Goal: Task Accomplishment & Management: Manage account settings

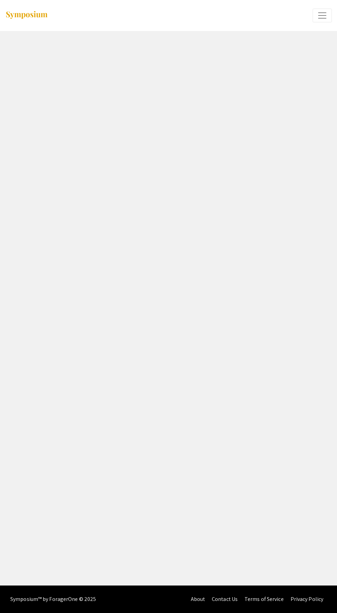
click at [319, 12] on span "Expand or Collapse Menu" at bounding box center [322, 15] width 10 height 10
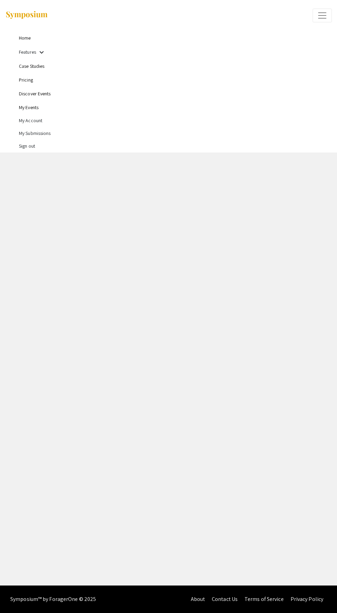
click at [24, 136] on li "My Submissions" at bounding box center [175, 133] width 313 height 13
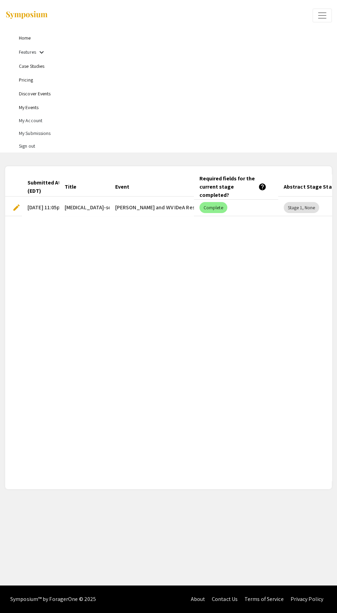
click at [203, 379] on div "Submitted At (EDT) Title Event Required fields for the current stage completed?…" at bounding box center [168, 327] width 327 height 307
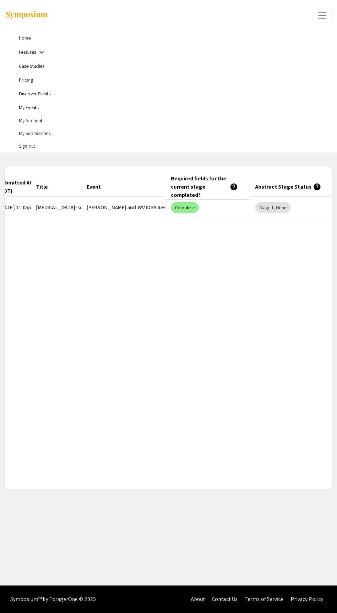
scroll to position [0, 30]
click at [316, 183] on mat-header-cell "Abstract Stage Status help" at bounding box center [290, 186] width 84 height 19
click at [315, 189] on mat-header-cell "Abstract Stage Status help" at bounding box center [290, 186] width 84 height 19
click at [313, 189] on mat-icon "help" at bounding box center [315, 187] width 8 height 8
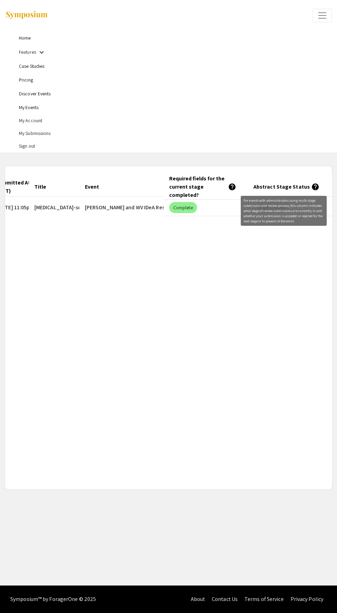
click at [244, 309] on div "Submitted At (EDT) Title Event Required fields for the current stage completed?…" at bounding box center [168, 327] width 327 height 307
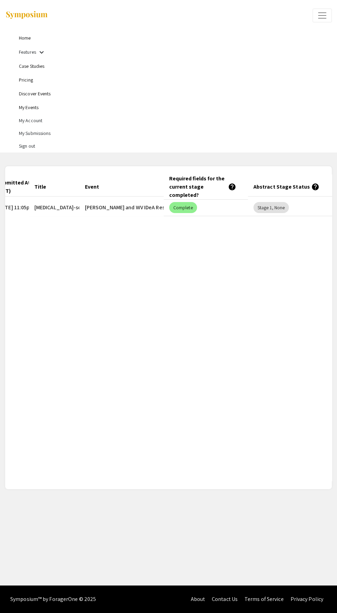
scroll to position [0, 0]
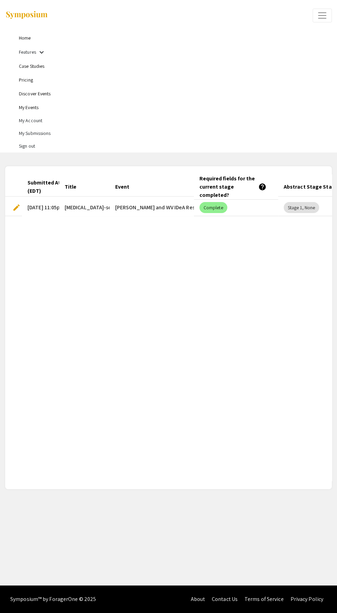
click at [12, 204] on span "edit" at bounding box center [16, 207] width 8 height 8
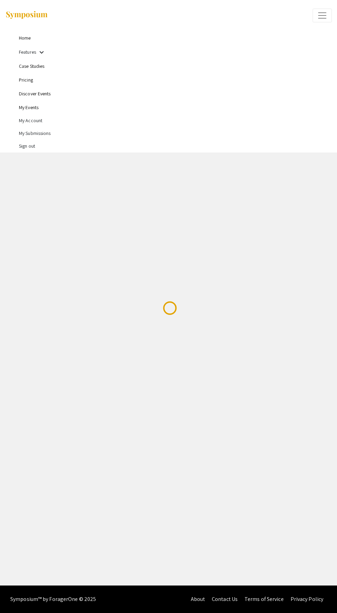
click at [20, 203] on div "Home Features keyboard_arrow_down Case Studies Pricing Discover Events My Event…" at bounding box center [168, 292] width 337 height 585
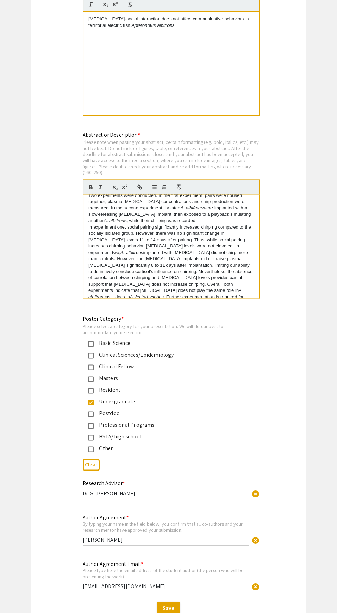
scroll to position [1419, 0]
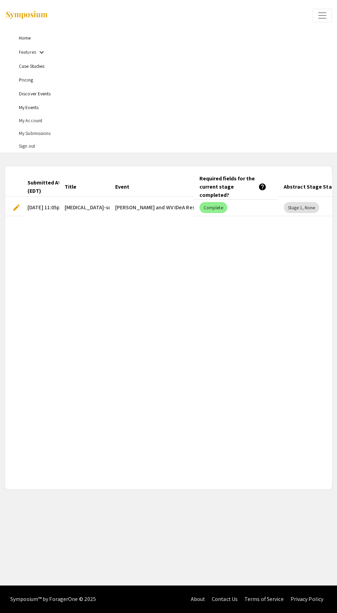
scroll to position [0, 30]
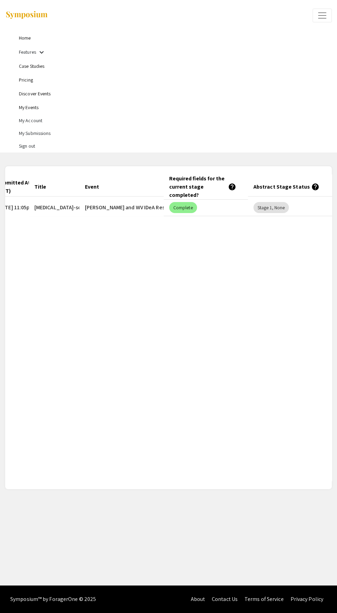
click at [316, 185] on mat-header-cell "Abstract Stage Status help" at bounding box center [290, 186] width 84 height 19
click at [322, 193] on mat-header-cell "Abstract Stage Status help" at bounding box center [290, 186] width 84 height 19
click at [313, 191] on mat-header-cell "Abstract Stage Status help" at bounding box center [290, 186] width 84 height 19
click at [281, 205] on mat-chip "Stage 1, None" at bounding box center [271, 207] width 35 height 11
click at [280, 206] on mat-chip "Stage 1, None" at bounding box center [271, 207] width 35 height 11
